Goal: Task Accomplishment & Management: Complete application form

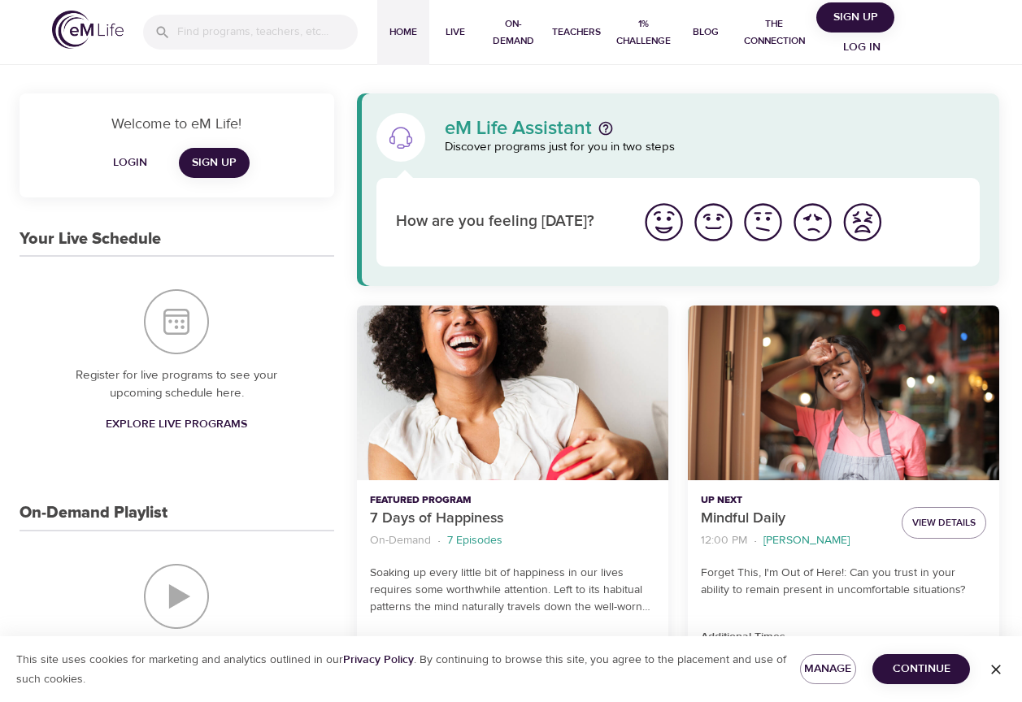
click at [221, 165] on span "Sign Up" at bounding box center [214, 163] width 45 height 20
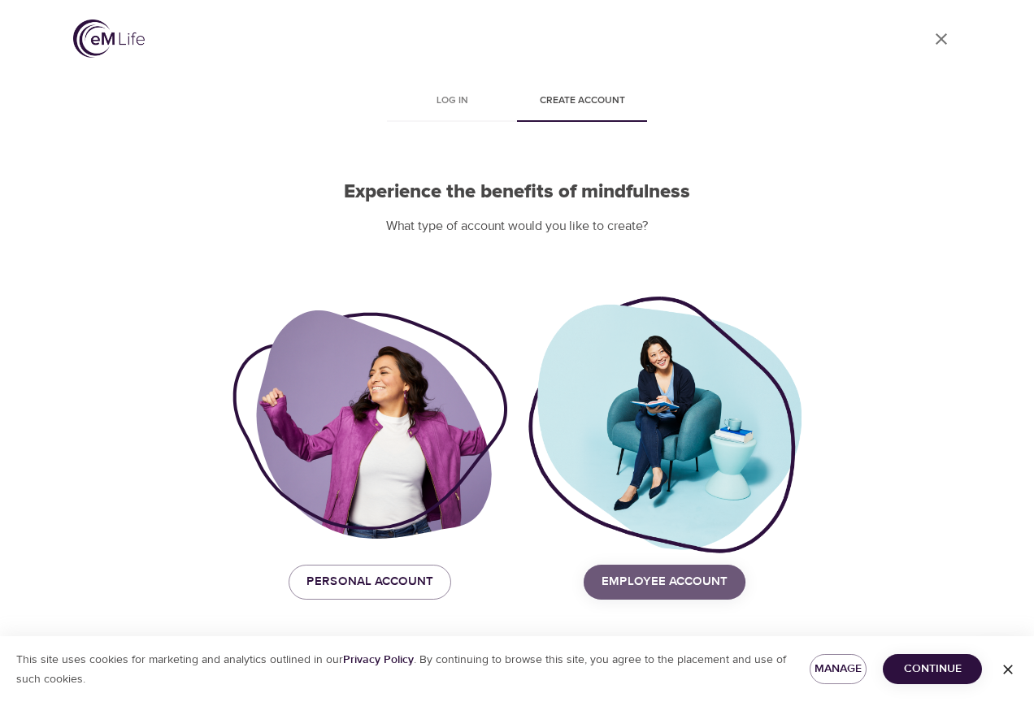
click at [640, 588] on span "Employee Account" at bounding box center [664, 581] width 126 height 21
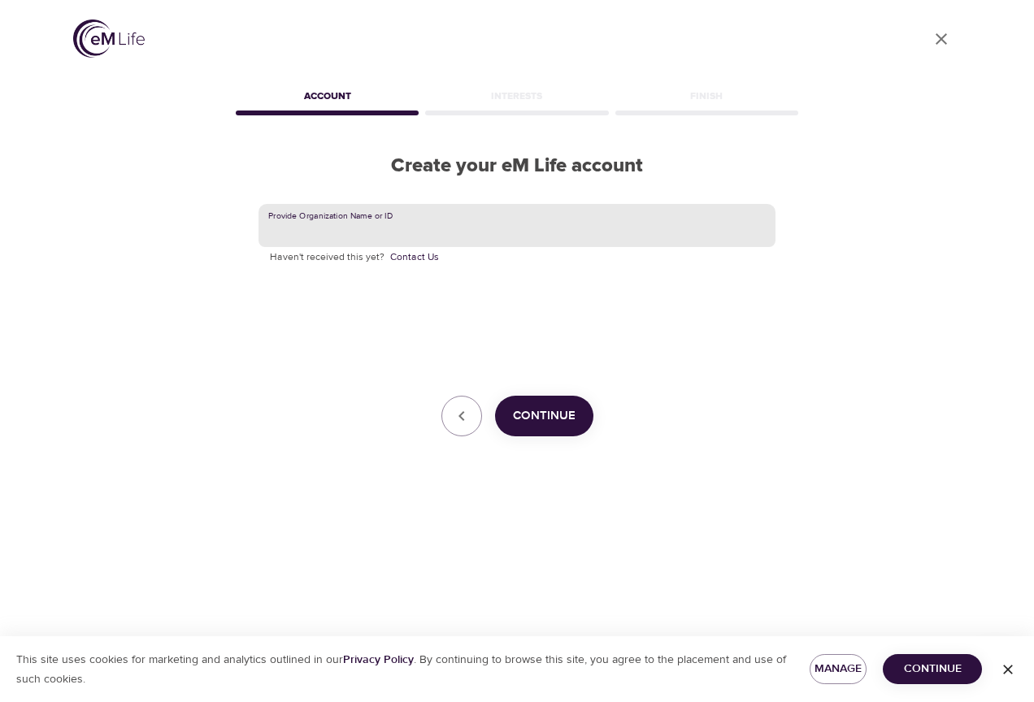
click at [336, 239] on input "text" at bounding box center [516, 226] width 517 height 44
type input "Optum"
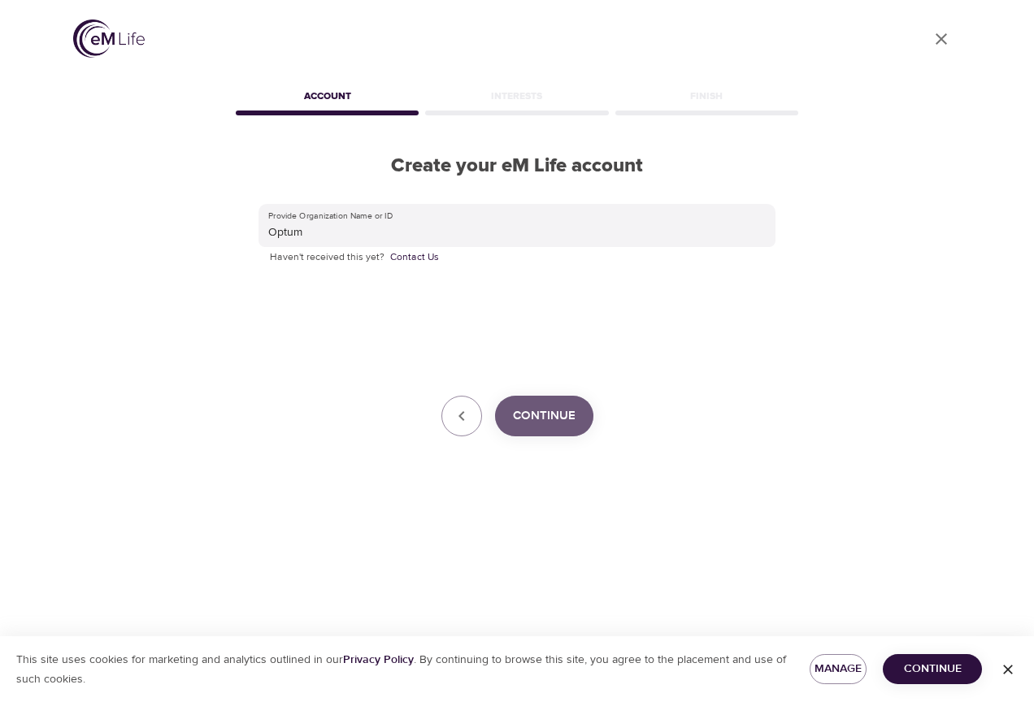
click at [552, 415] on span "Continue" at bounding box center [544, 416] width 63 height 21
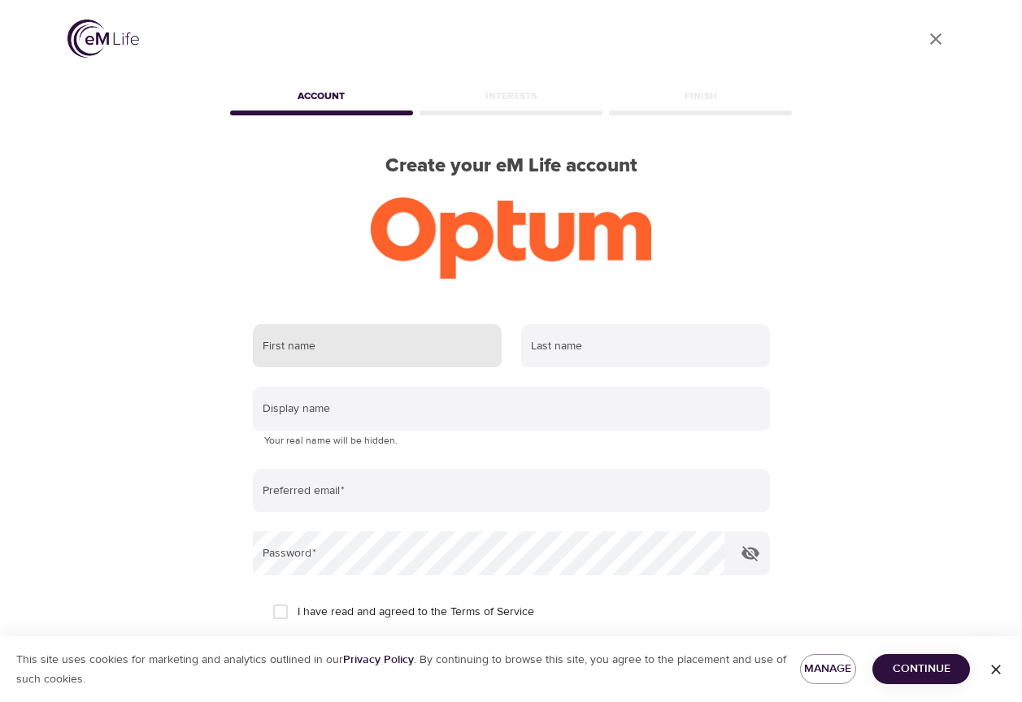
click at [359, 354] on input "text" at bounding box center [377, 346] width 249 height 44
type input "Donna"
type input "Cantlon"
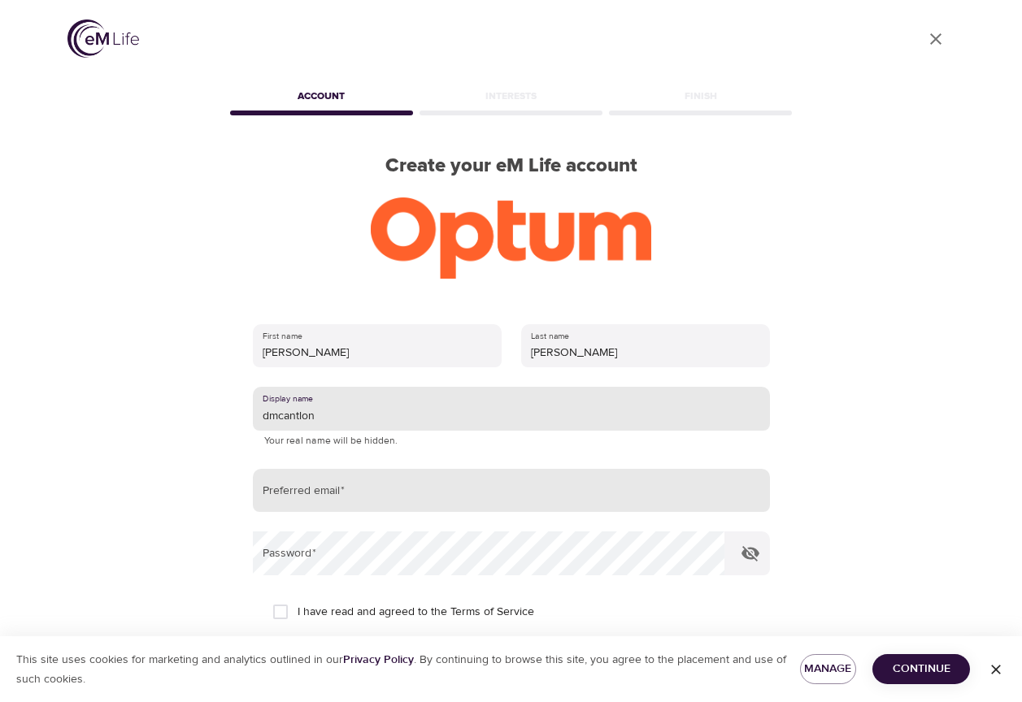
type input "dmcantlon"
click at [365, 497] on input "email" at bounding box center [511, 491] width 517 height 44
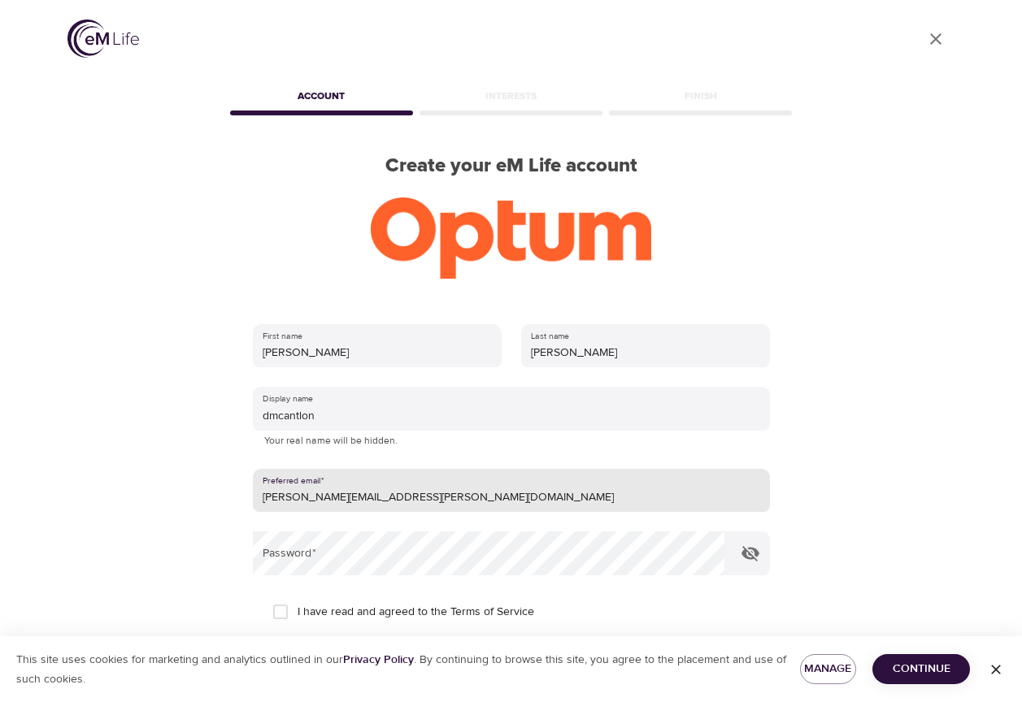
type input "donna.cantlon@optum.com"
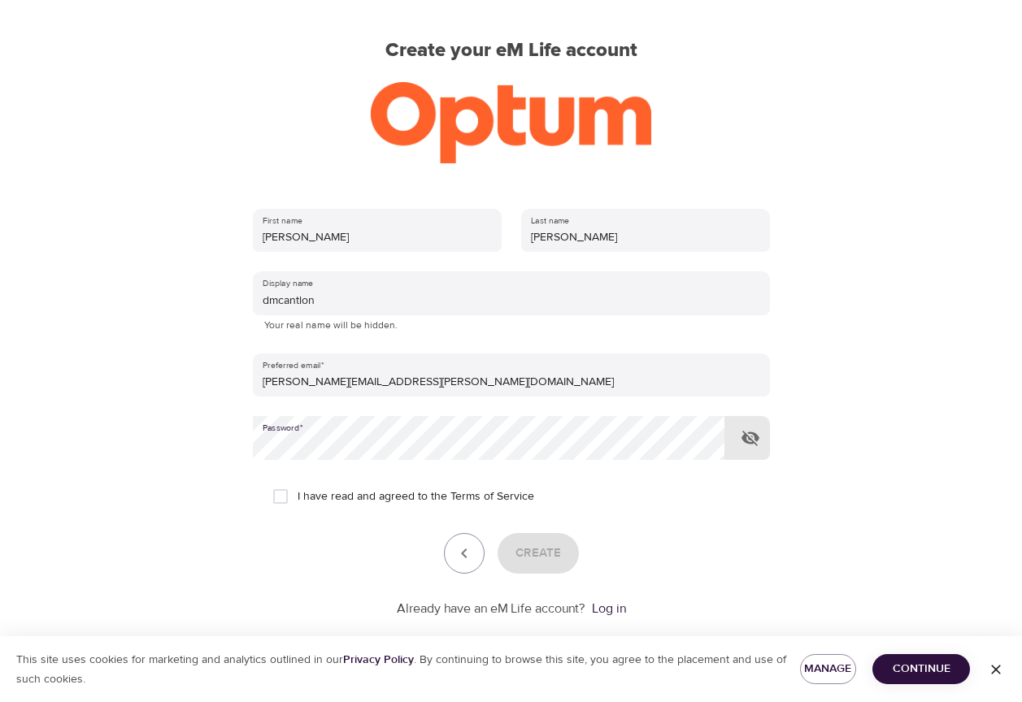
scroll to position [141, 0]
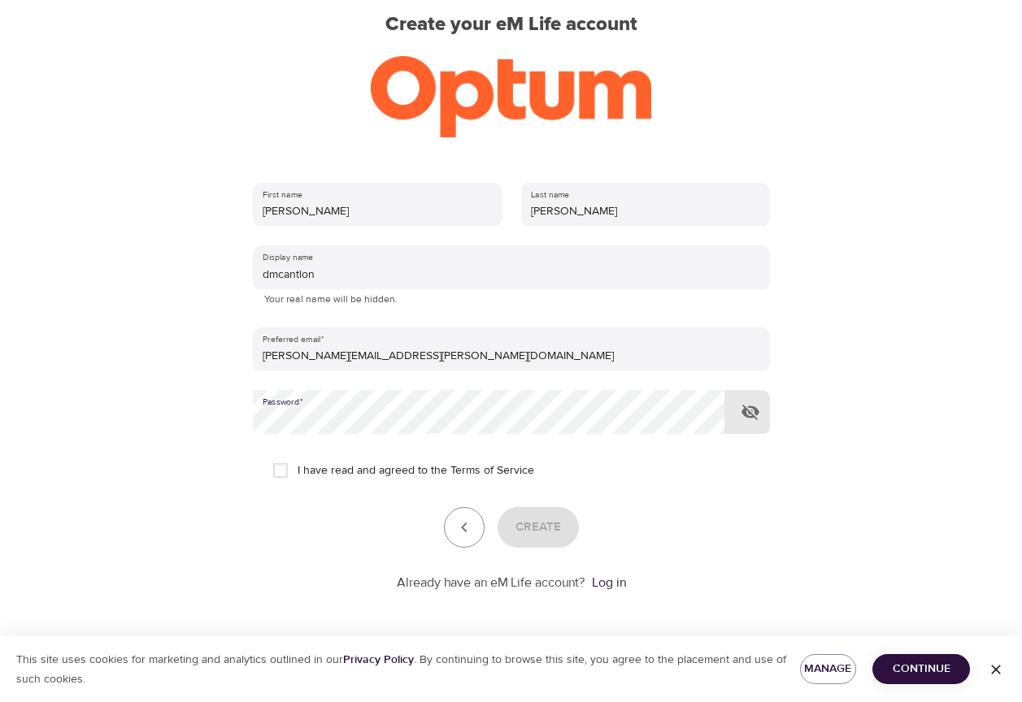
click at [281, 475] on input "I have read and agreed to the Terms of Service" at bounding box center [280, 470] width 34 height 34
checkbox input "true"
click at [557, 527] on span "Create" at bounding box center [538, 527] width 46 height 21
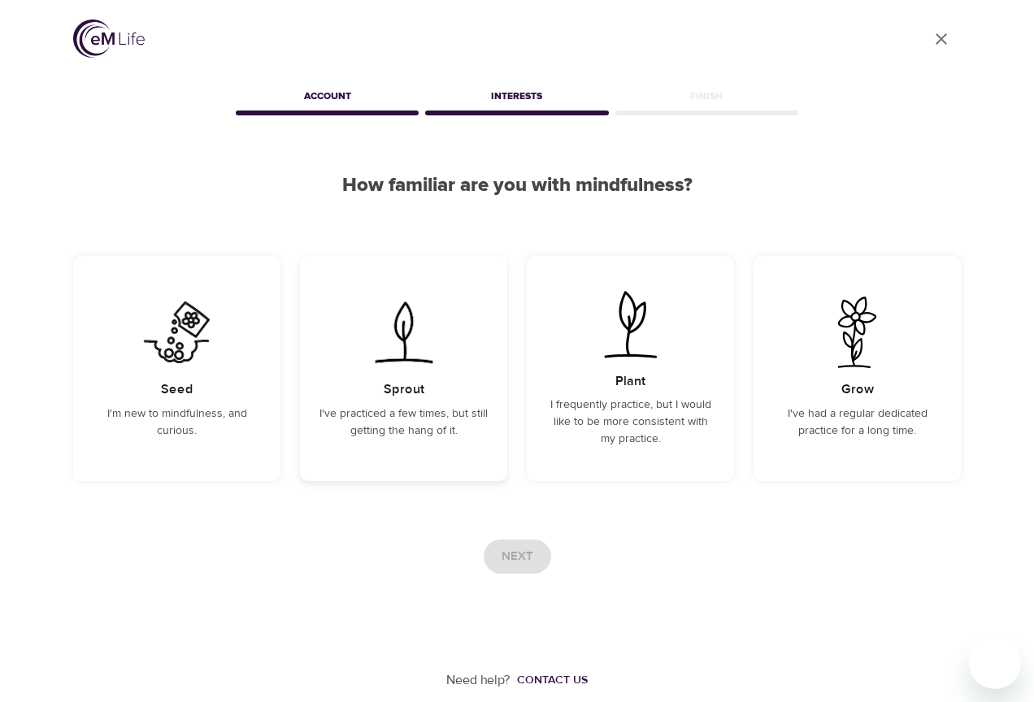
click at [409, 427] on p "I've practiced a few times, but still getting the hang of it." at bounding box center [403, 423] width 168 height 34
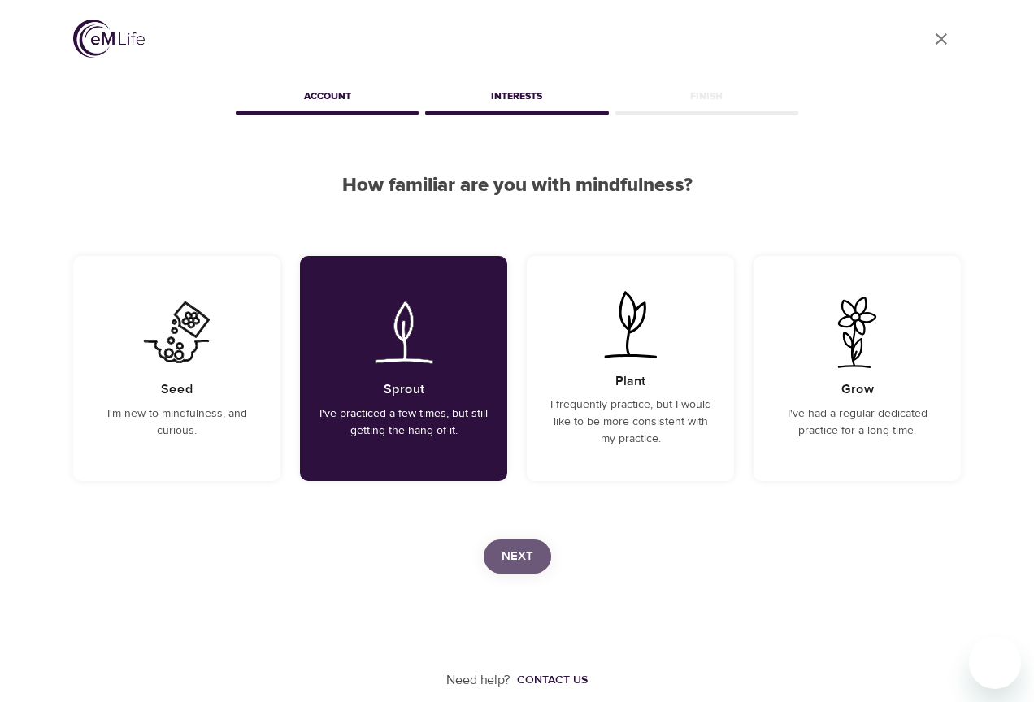
click at [523, 564] on span "Next" at bounding box center [517, 556] width 32 height 21
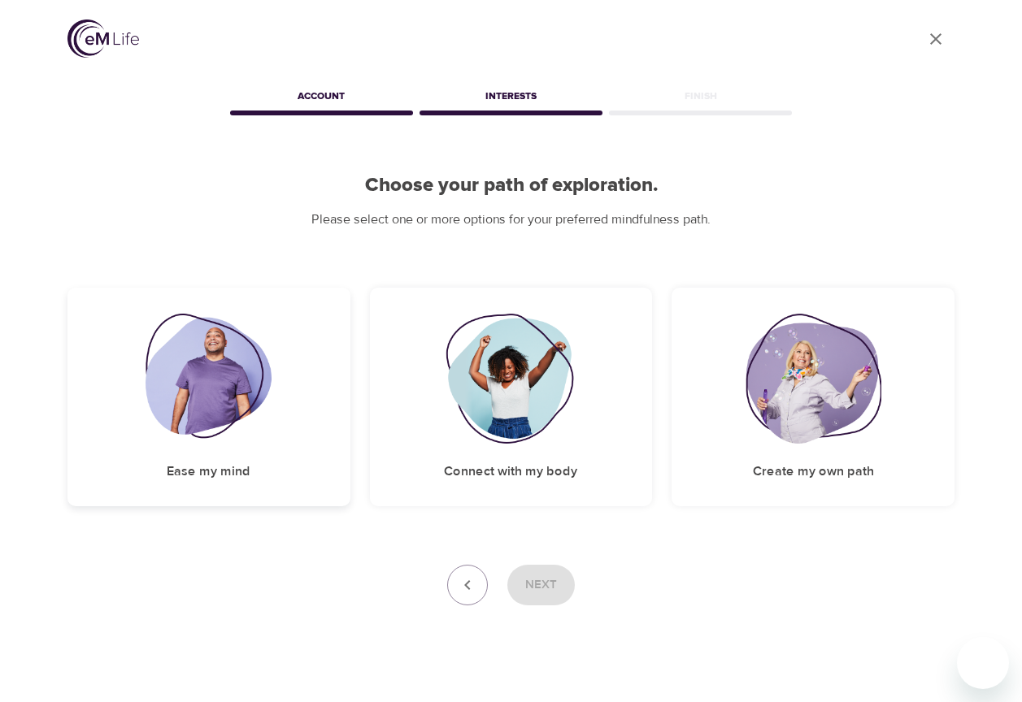
click at [202, 396] on img at bounding box center [208, 379] width 126 height 130
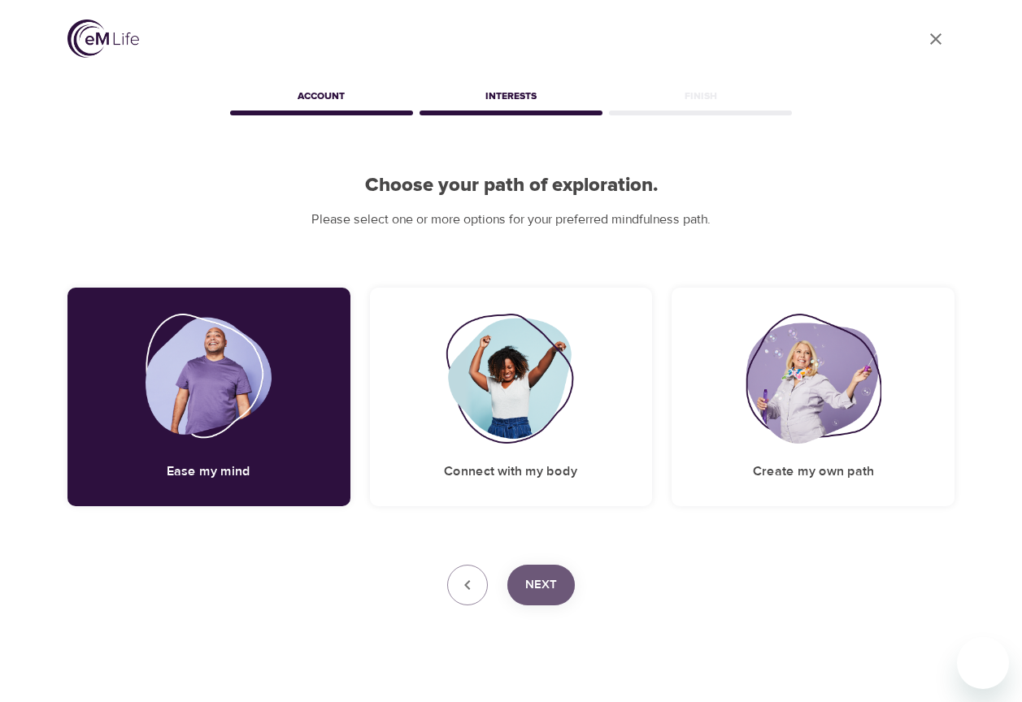
click at [549, 583] on span "Next" at bounding box center [541, 585] width 32 height 21
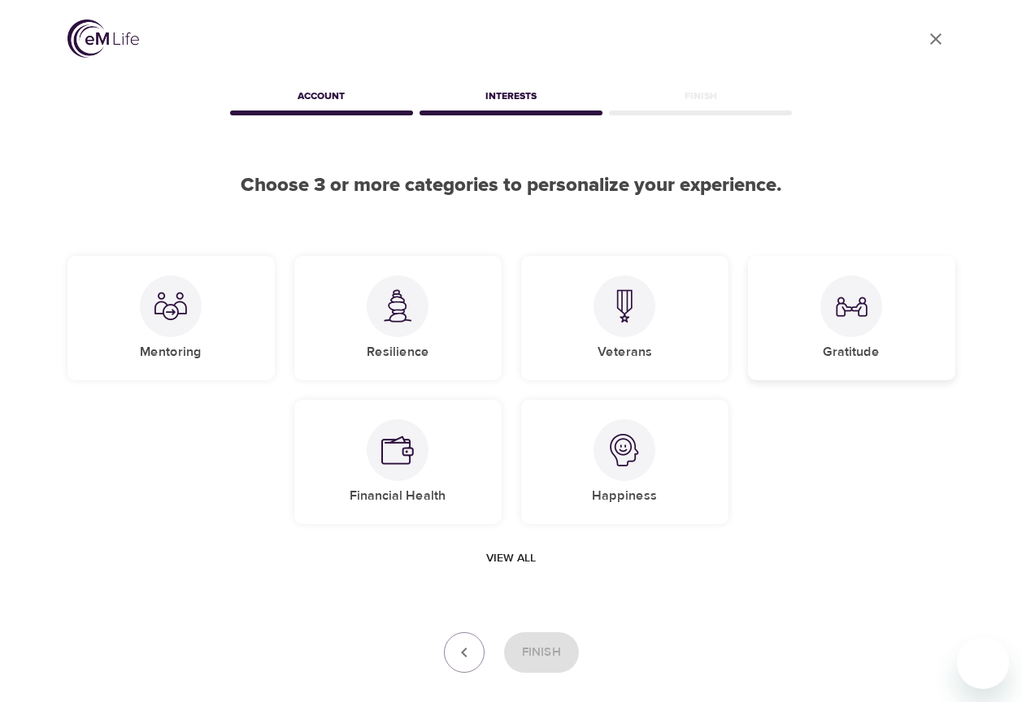
click at [854, 315] on img at bounding box center [851, 306] width 33 height 33
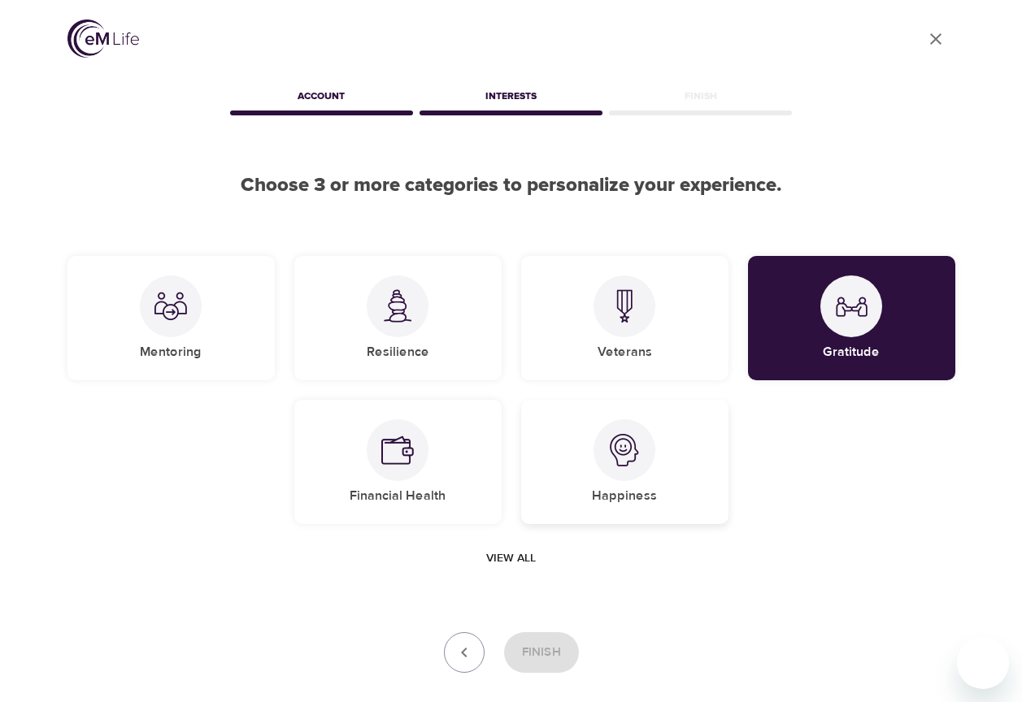
click at [621, 449] on img at bounding box center [624, 450] width 33 height 33
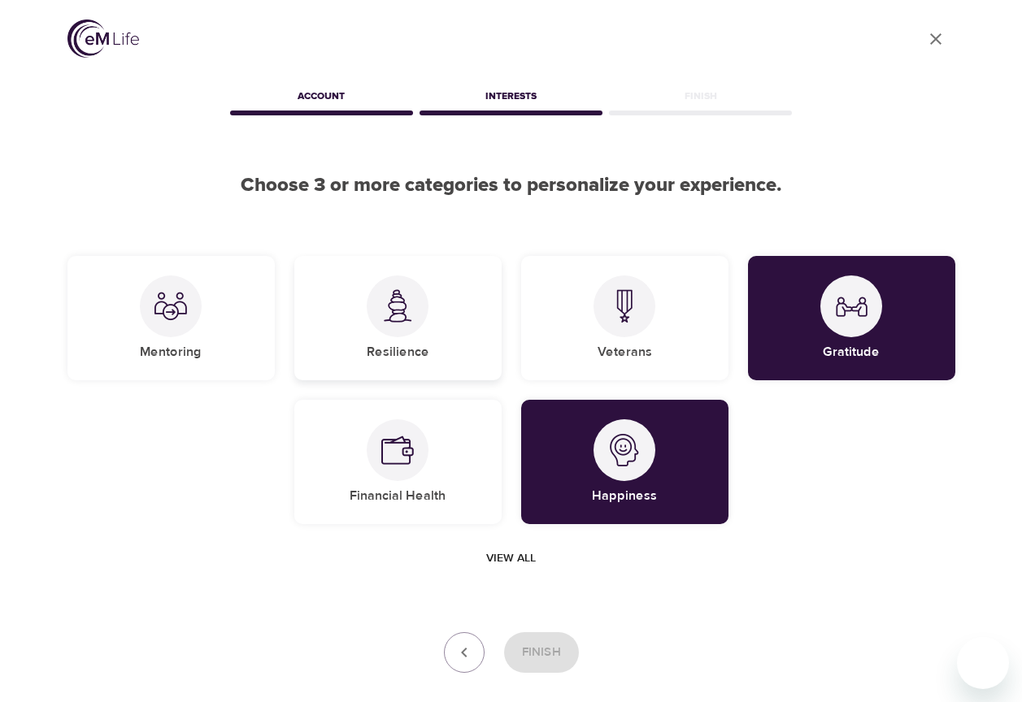
click at [398, 328] on div at bounding box center [398, 307] width 62 height 62
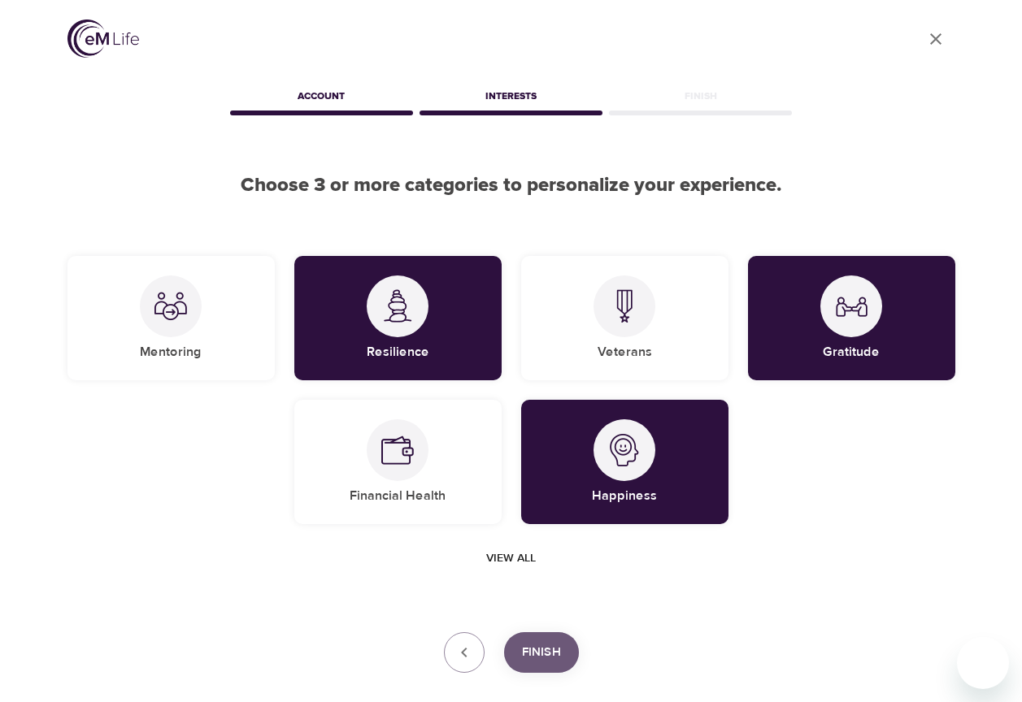
click at [539, 648] on span "Finish" at bounding box center [541, 652] width 39 height 21
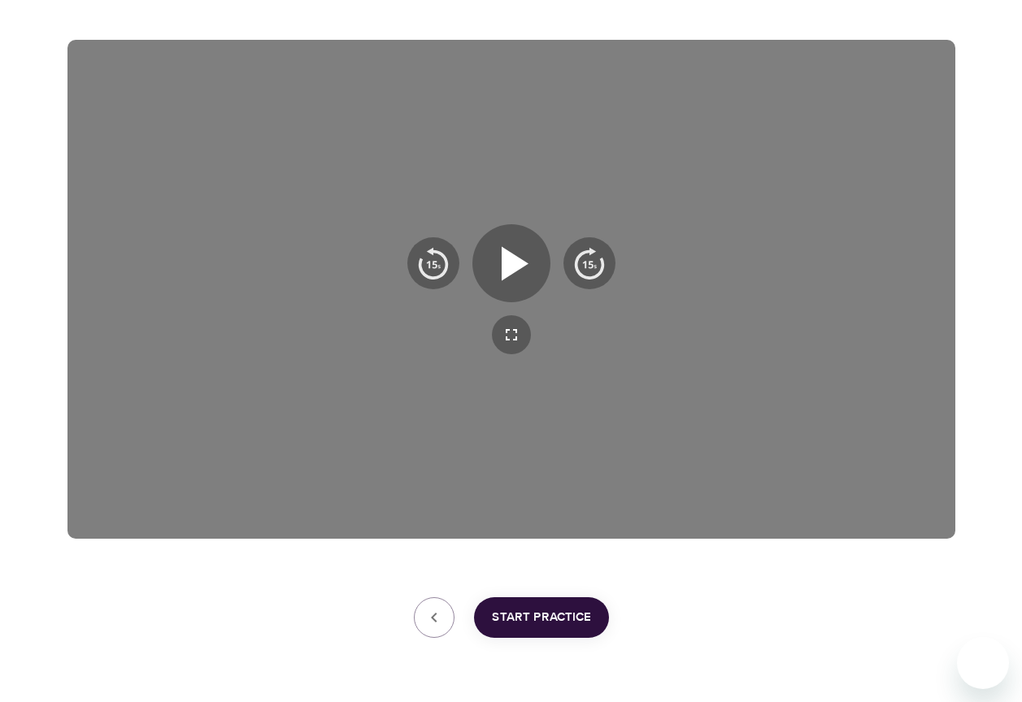
scroll to position [219, 0]
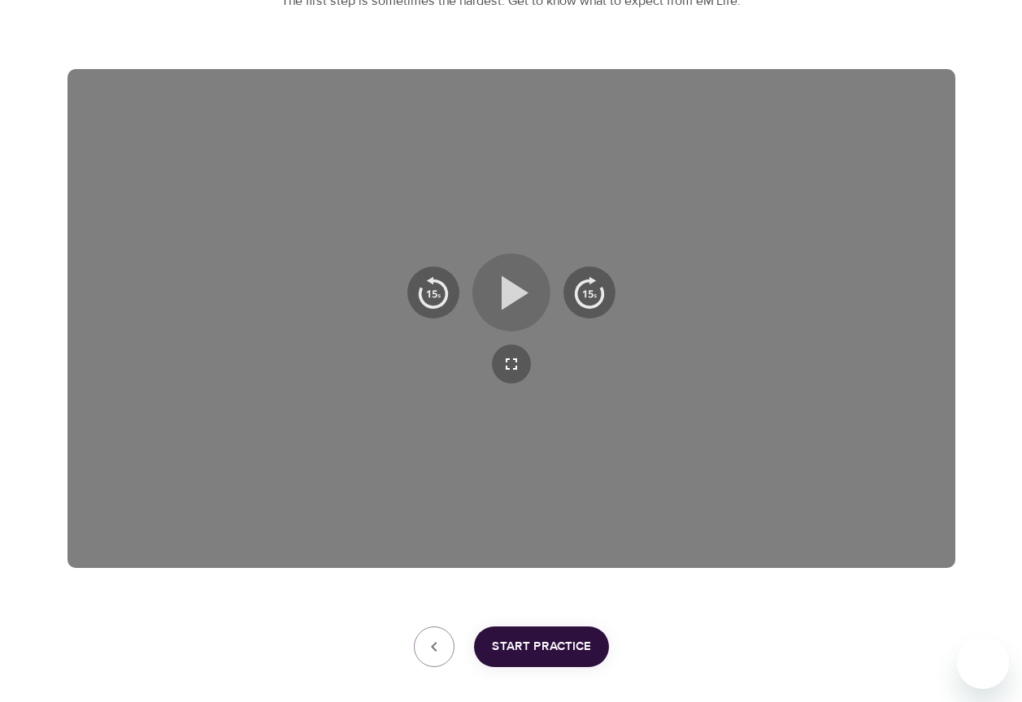
click at [498, 286] on icon "button" at bounding box center [511, 292] width 59 height 59
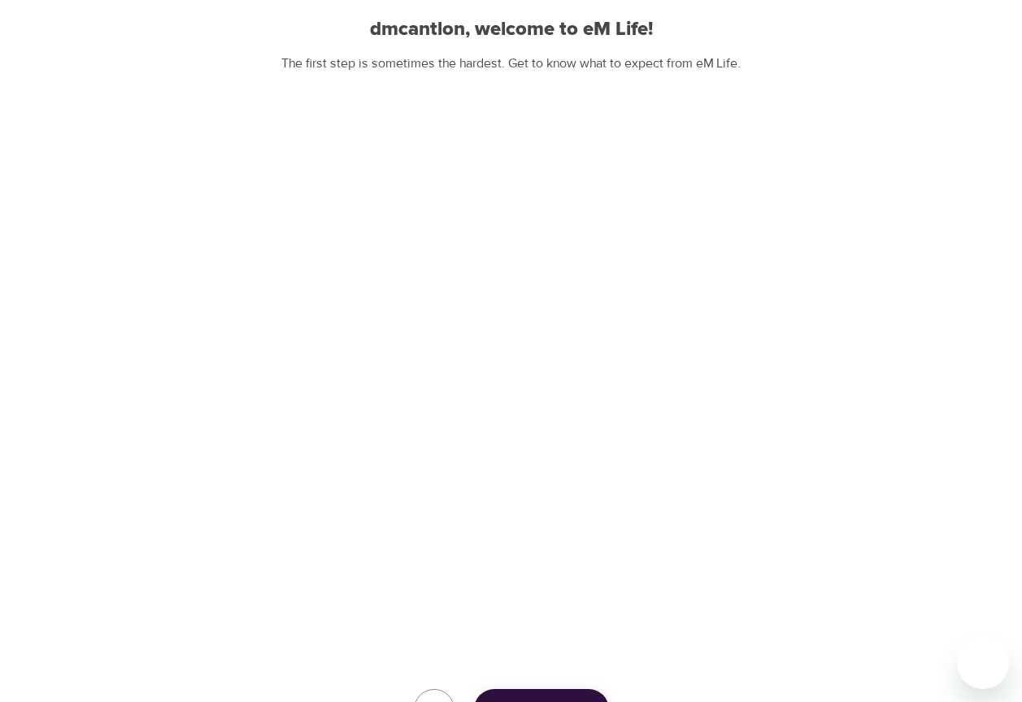
scroll to position [300, 0]
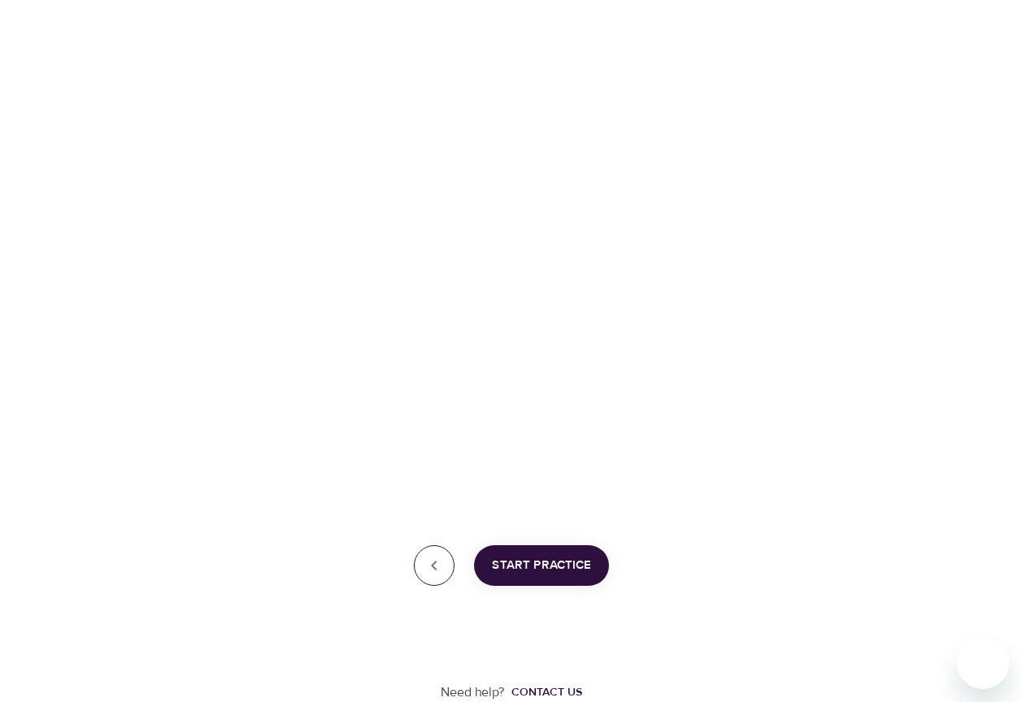
click at [433, 564] on icon "button" at bounding box center [434, 566] width 20 height 20
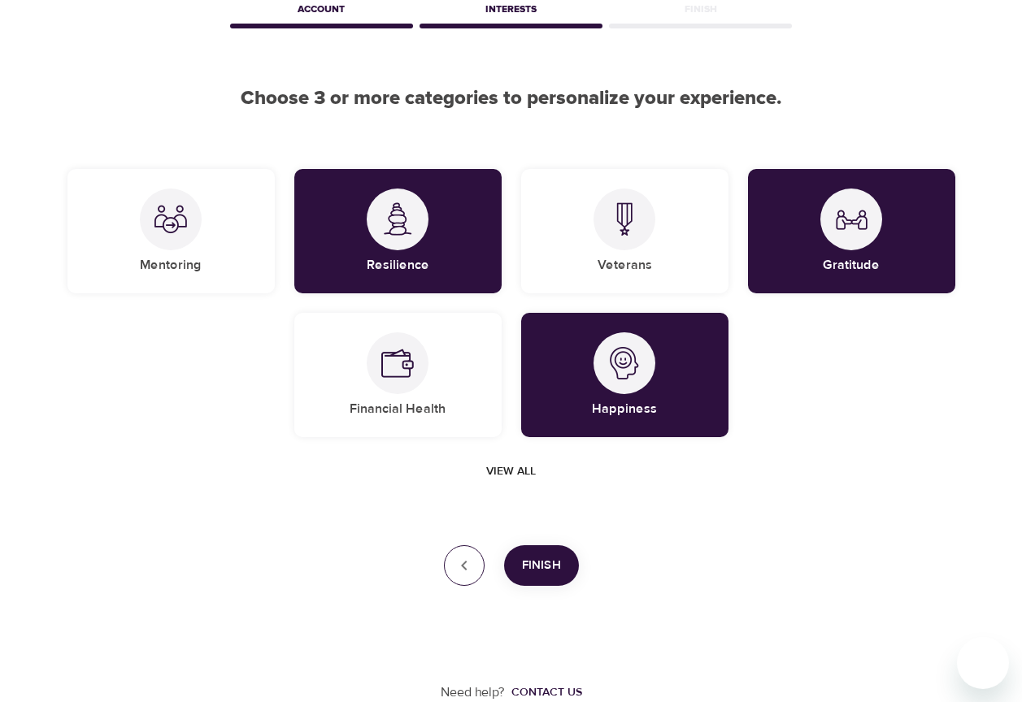
scroll to position [87, 0]
click at [542, 567] on span "Finish" at bounding box center [541, 565] width 39 height 21
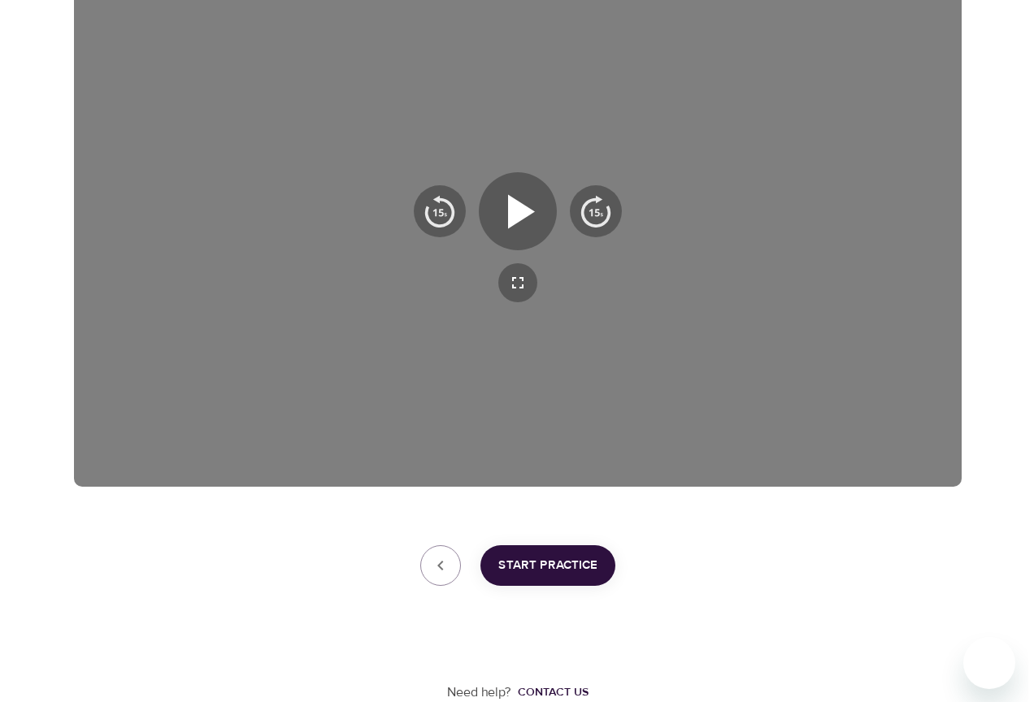
scroll to position [0, 0]
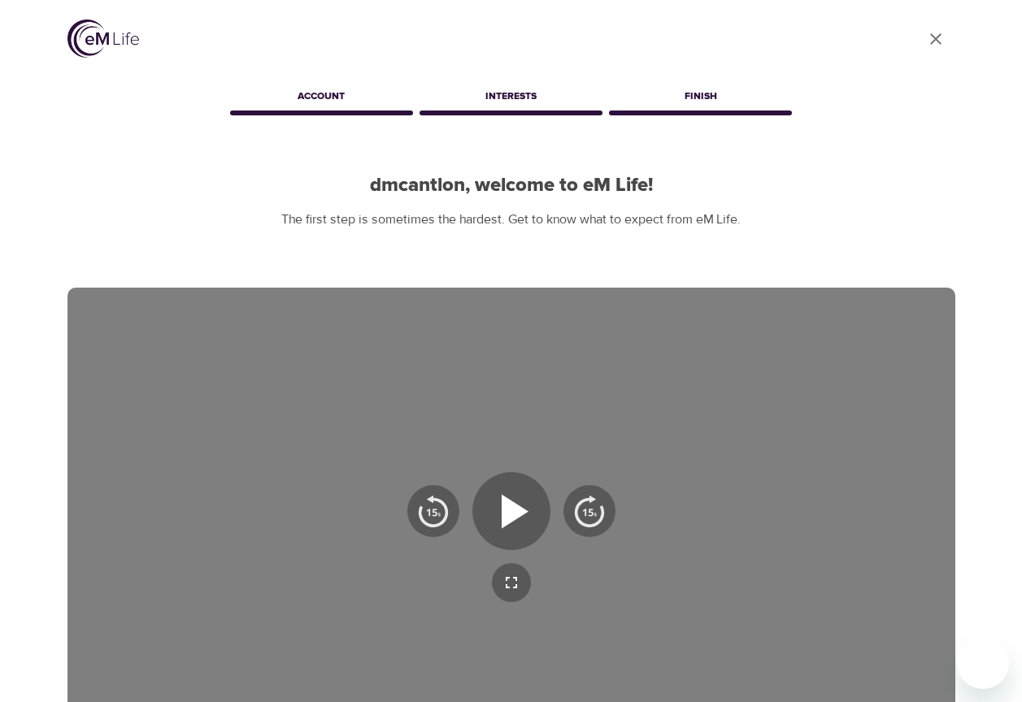
click at [938, 37] on icon "close" at bounding box center [935, 38] width 11 height 11
